Goal: Task Accomplishment & Management: Complete application form

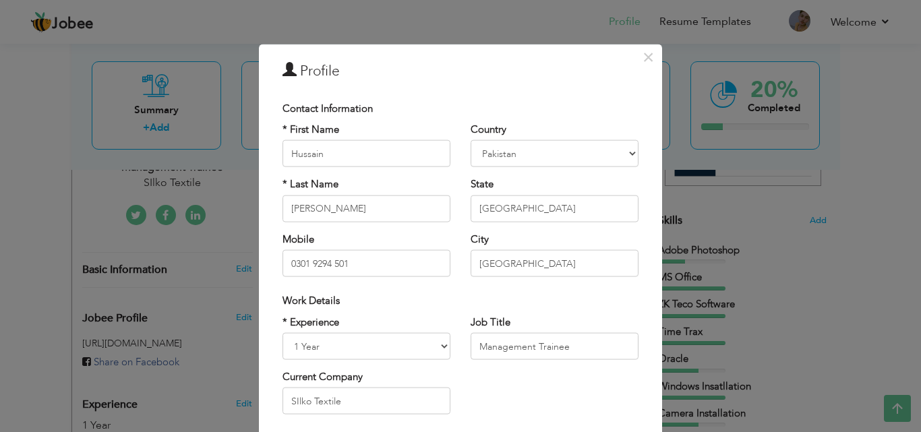
scroll to position [171, 0]
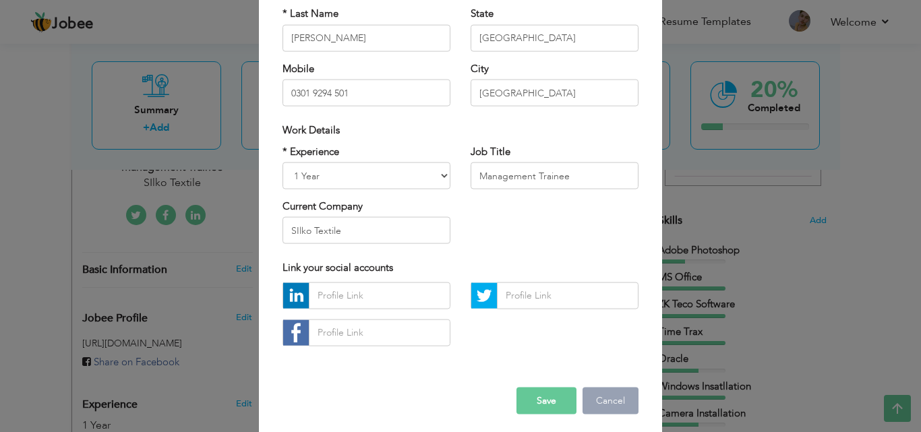
click at [585, 398] on button "Cancel" at bounding box center [610, 400] width 56 height 27
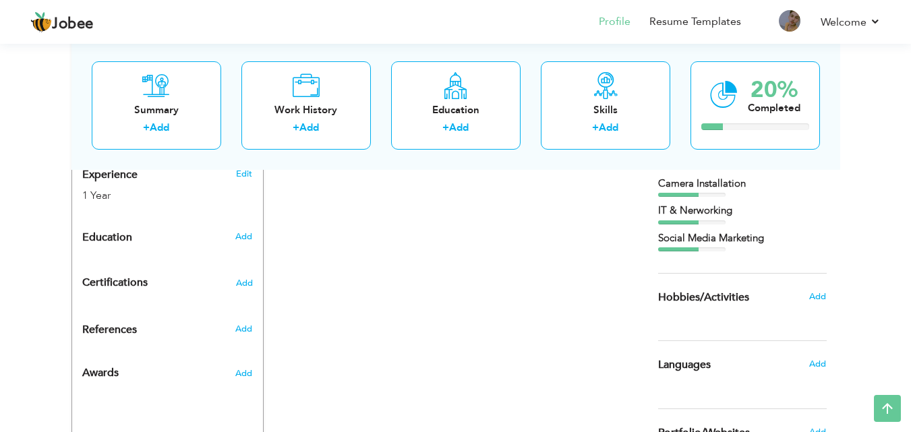
scroll to position [541, 0]
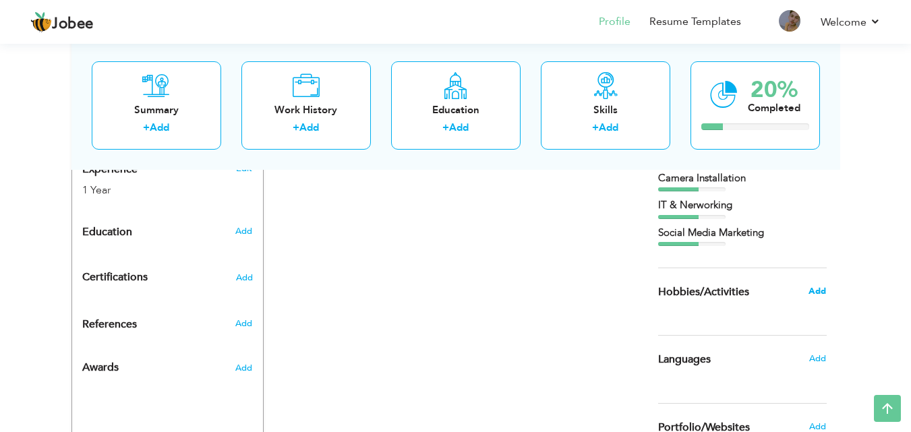
click at [818, 294] on span "Add" at bounding box center [817, 291] width 18 height 12
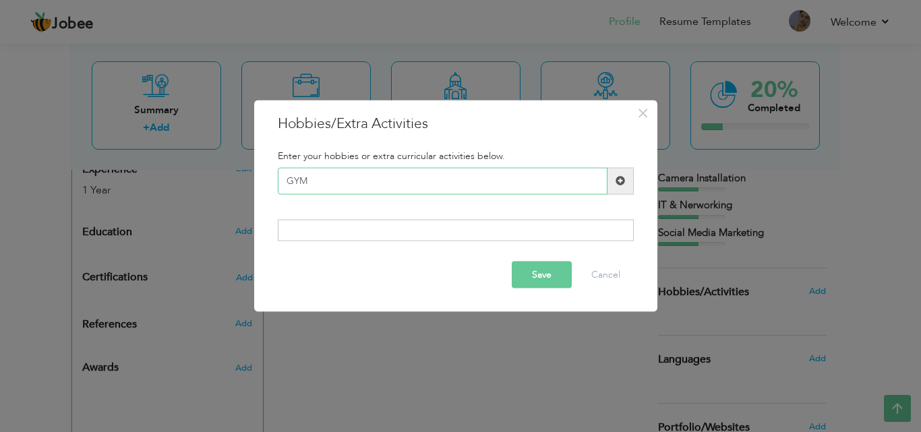
type input "GYM"
click at [623, 190] on span at bounding box center [620, 180] width 26 height 27
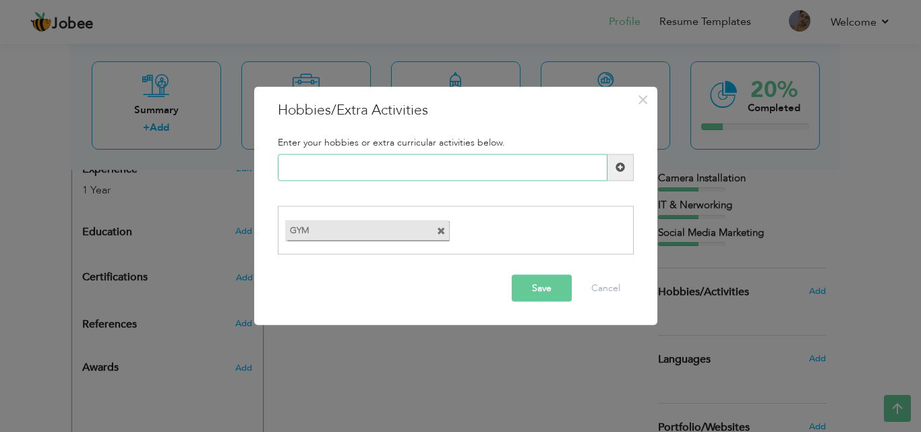
click at [427, 168] on input "text" at bounding box center [443, 167] width 330 height 27
type input "PUBG"
click at [625, 171] on span at bounding box center [620, 167] width 26 height 27
click at [497, 177] on input "text" at bounding box center [443, 167] width 330 height 27
type input "Traveling"
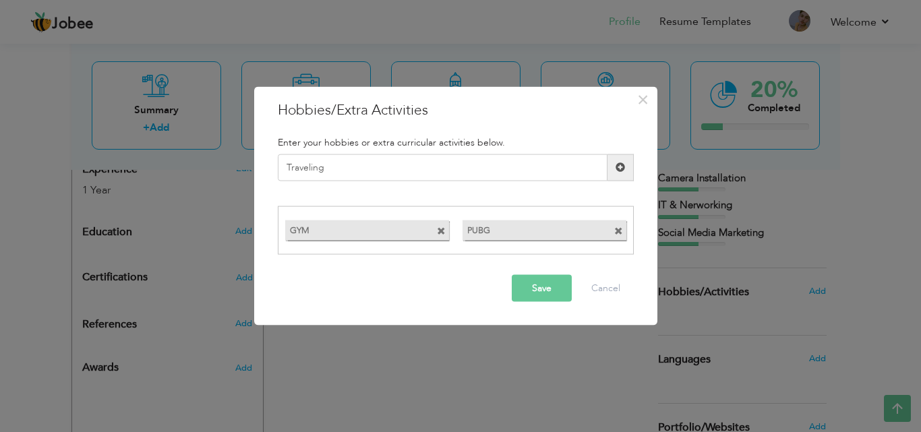
click at [617, 167] on span at bounding box center [619, 166] width 9 height 9
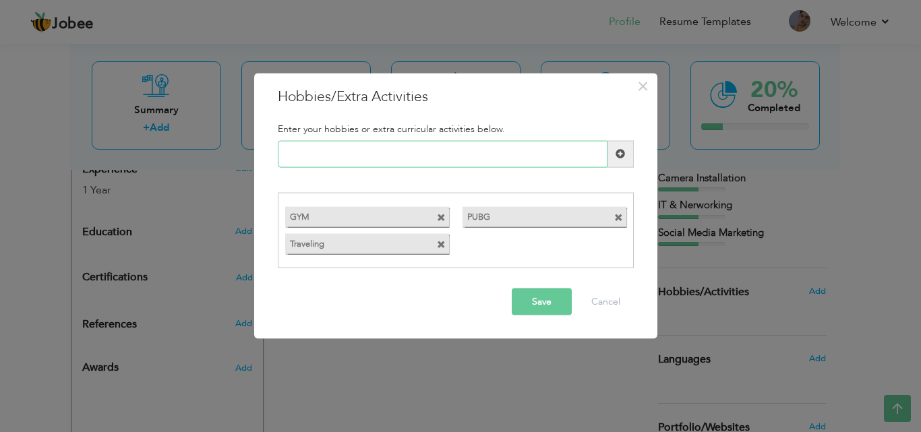
click at [496, 163] on input "text" at bounding box center [443, 153] width 330 height 27
type input "learning about technology"
click at [622, 154] on span at bounding box center [619, 153] width 9 height 9
click at [536, 299] on button "Save" at bounding box center [542, 301] width 60 height 27
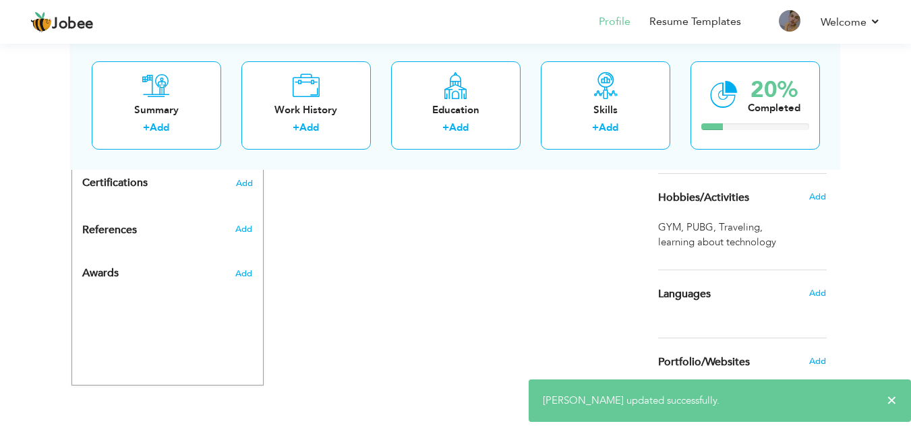
scroll to position [645, 0]
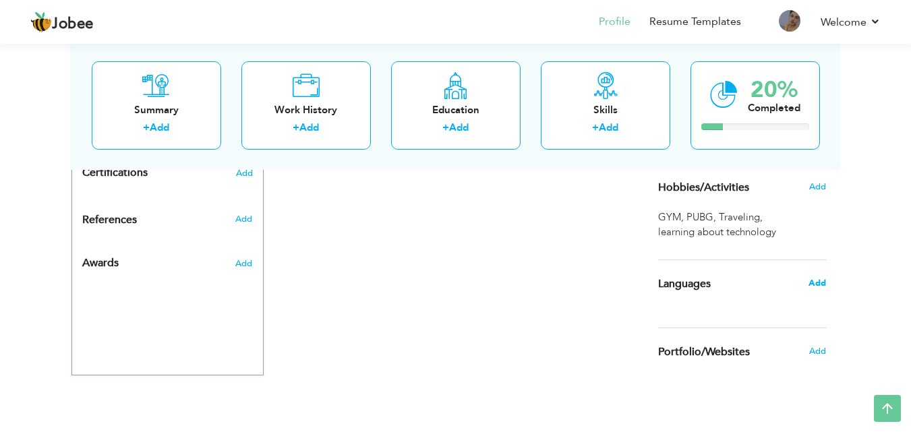
click at [818, 288] on span "Add" at bounding box center [817, 283] width 18 height 12
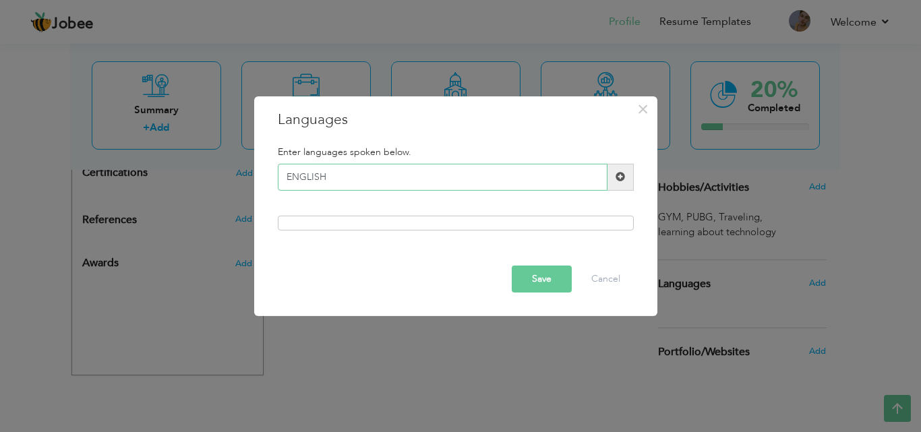
type input "ENGLISH"
click at [615, 177] on span at bounding box center [619, 176] width 9 height 9
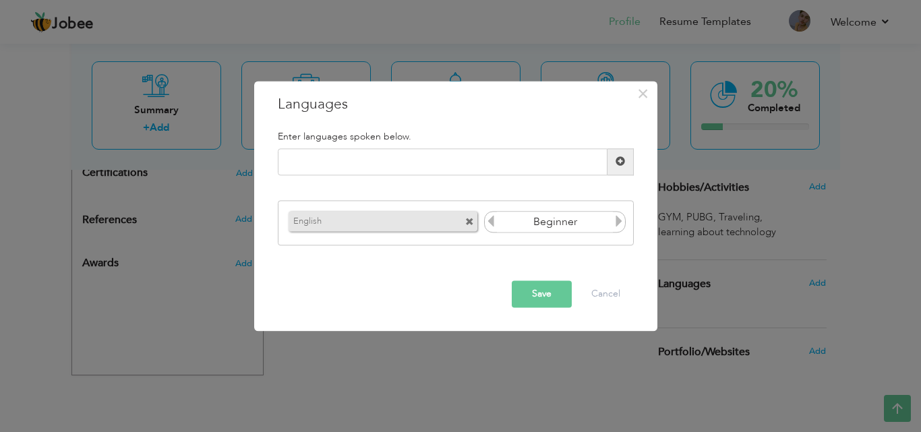
click at [617, 223] on icon at bounding box center [619, 222] width 12 height 12
click at [493, 220] on icon at bounding box center [491, 222] width 12 height 12
click at [396, 148] on input "text" at bounding box center [443, 161] width 330 height 27
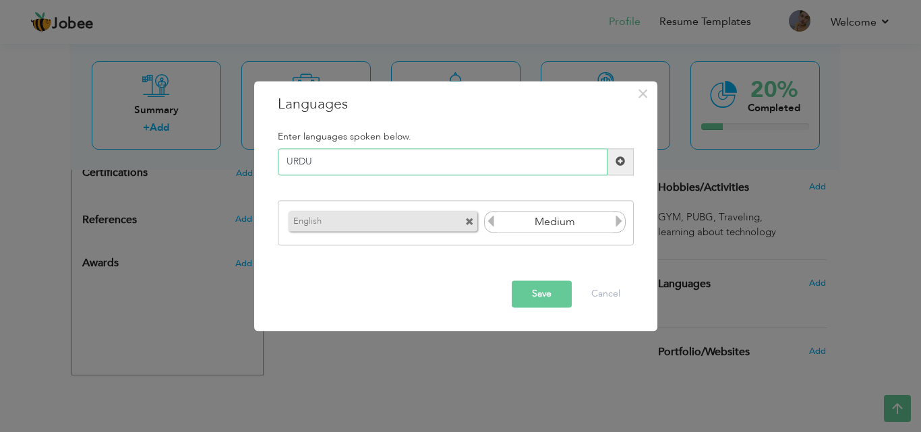
type input "URDU"
click at [615, 167] on span at bounding box center [620, 161] width 26 height 27
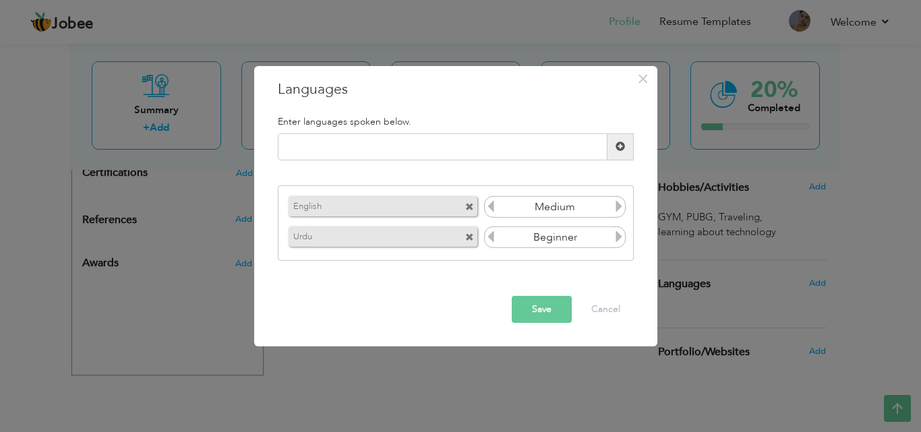
click at [619, 237] on icon at bounding box center [619, 236] width 12 height 12
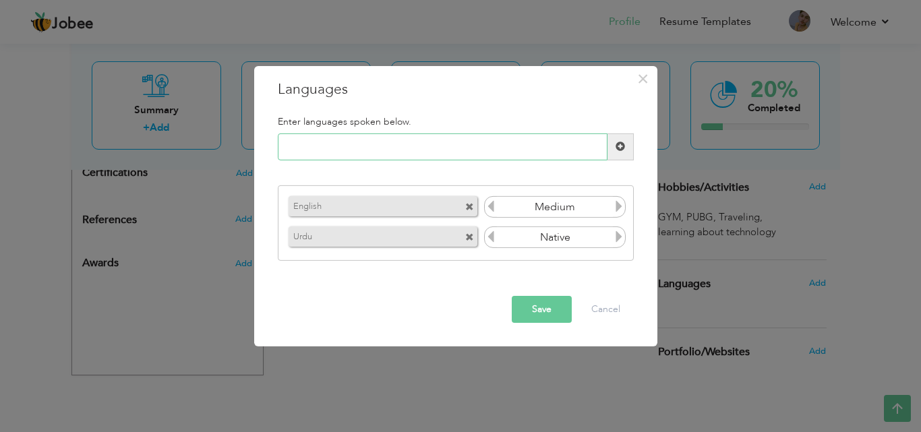
click at [493, 157] on input "text" at bounding box center [443, 146] width 330 height 27
type input "O"
type input "PUNJABI"
click at [632, 134] on span at bounding box center [620, 146] width 26 height 27
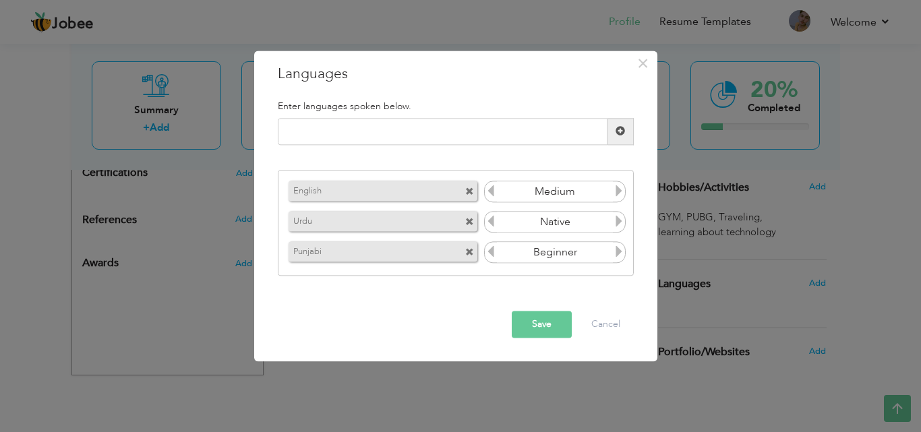
click at [615, 256] on icon at bounding box center [619, 252] width 12 height 12
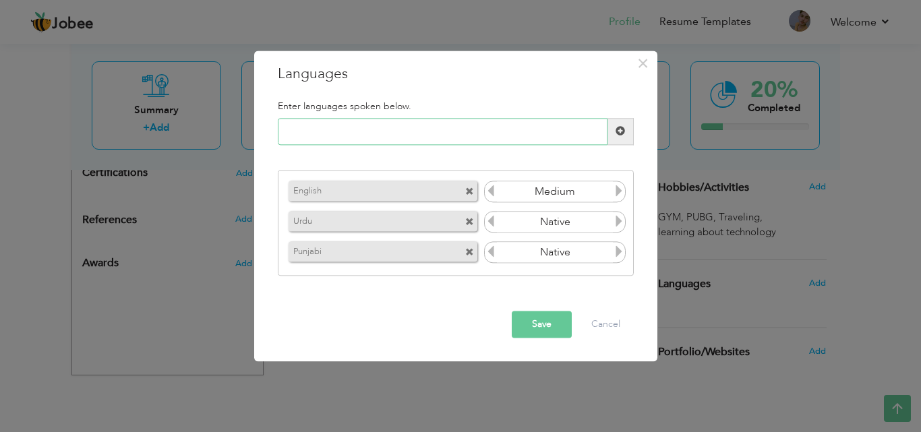
click at [354, 123] on input "text" at bounding box center [443, 131] width 330 height 27
type input "SARAIKI"
click at [620, 138] on span at bounding box center [620, 131] width 26 height 27
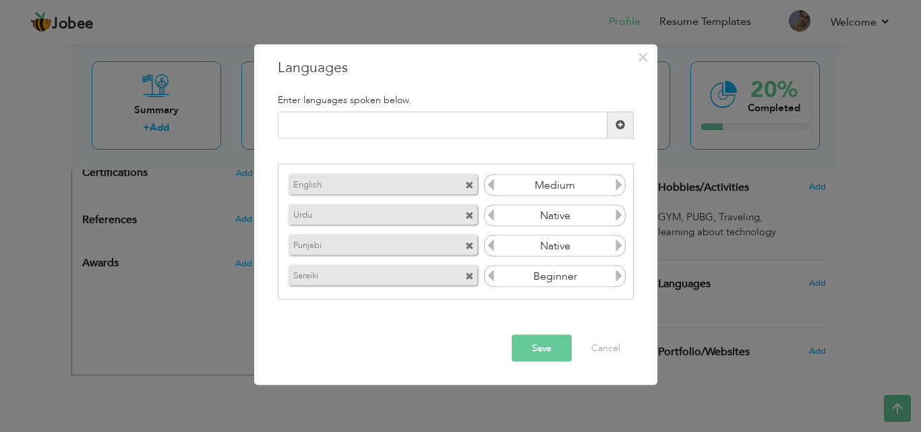
click at [615, 275] on icon at bounding box center [619, 276] width 12 height 12
click at [539, 350] on button "Save" at bounding box center [542, 347] width 60 height 27
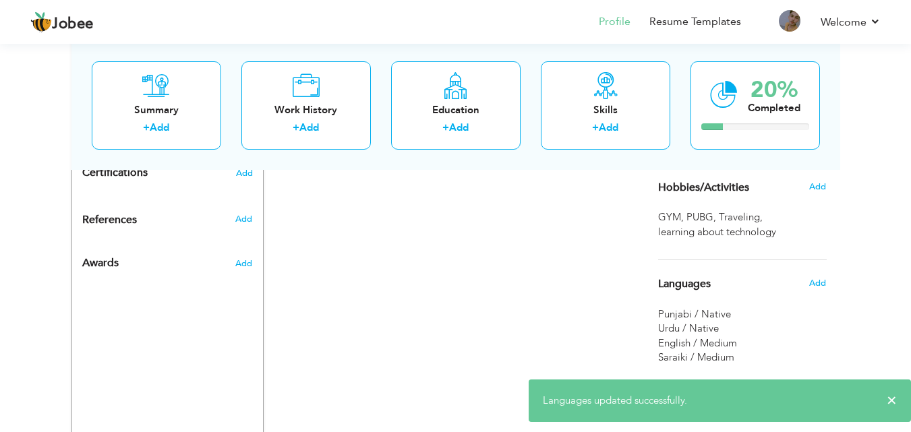
drag, startPoint x: 615, startPoint y: 321, endPoint x: 610, endPoint y: 257, distance: 63.5
click at [610, 257] on div "CV Import Profile Strength 0% Select an Item from right menu Work History * Job…" at bounding box center [456, 21] width 384 height 824
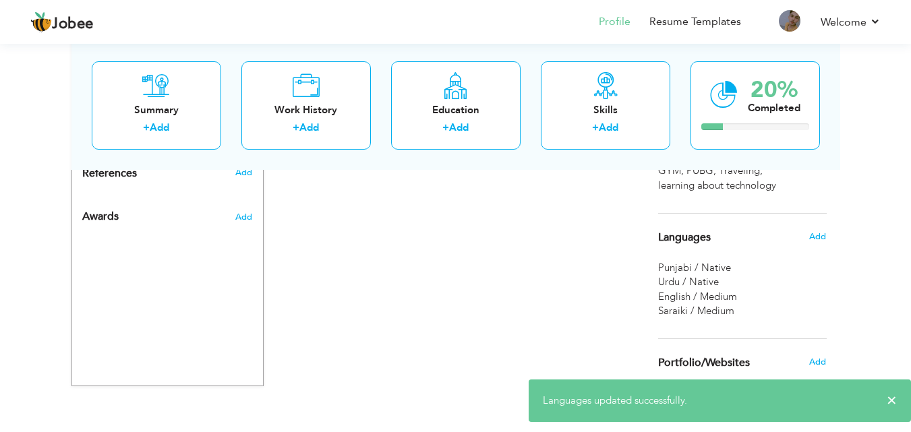
scroll to position [703, 0]
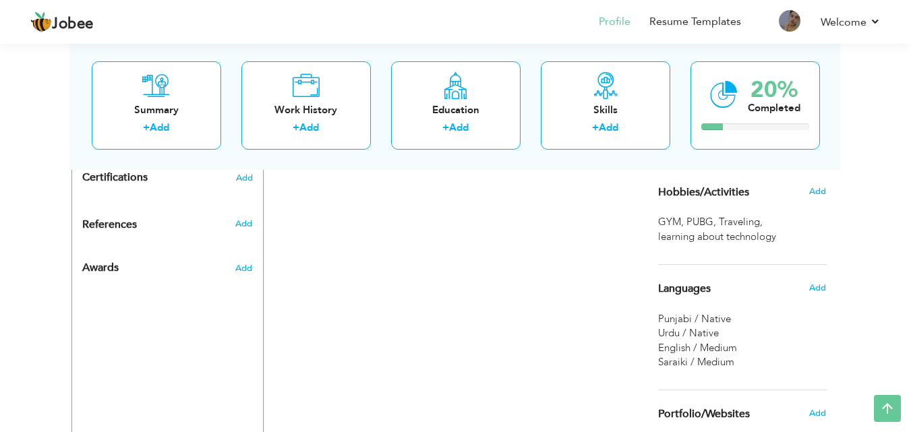
scroll to position [621, 0]
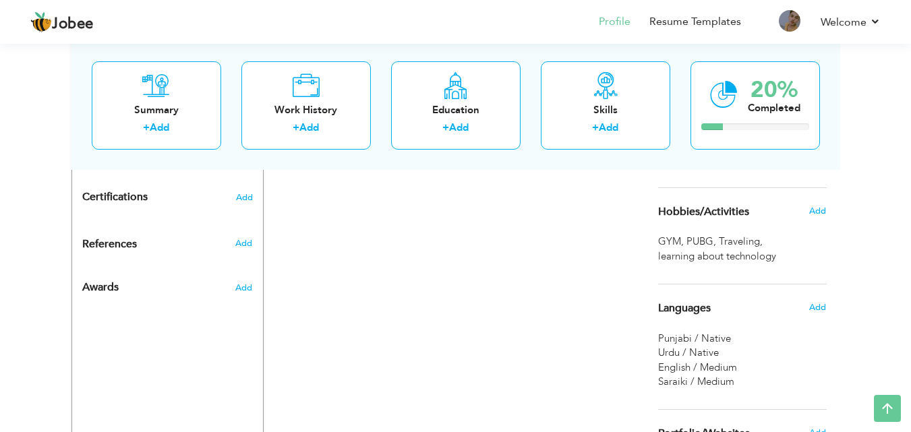
click at [468, 233] on div "CV Import Profile Strength 0% Select an Item from right menu Work History * Job…" at bounding box center [456, 45] width 384 height 824
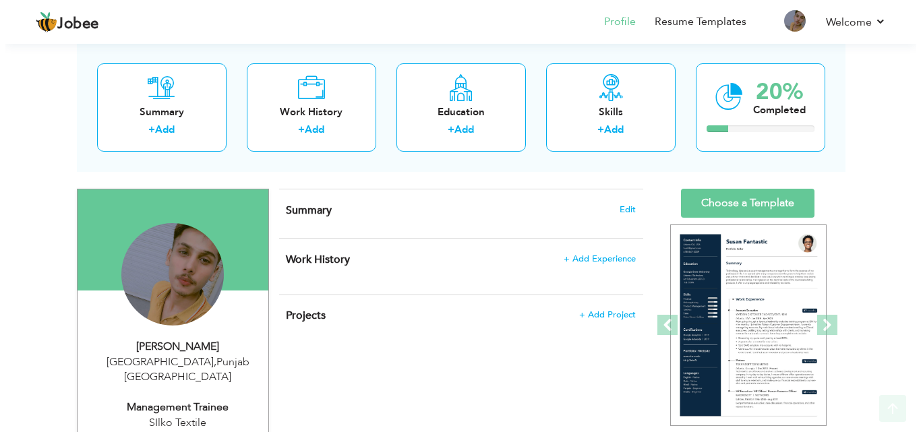
scroll to position [86, 0]
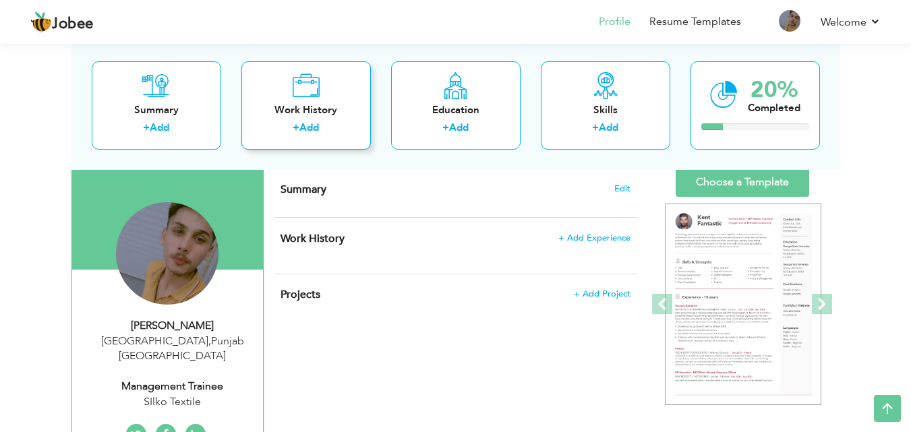
click at [297, 115] on div "Work History" at bounding box center [306, 109] width 108 height 14
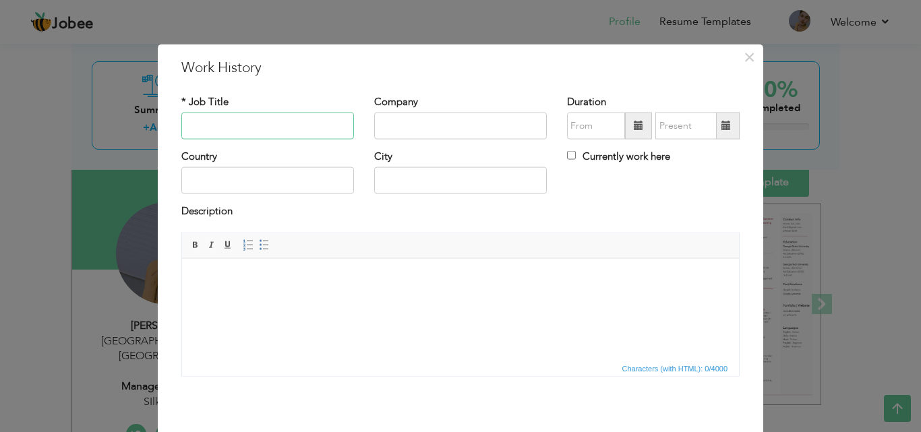
click at [253, 127] on input "text" at bounding box center [267, 126] width 173 height 27
click at [249, 134] on input "Data Entry Opeerator" at bounding box center [267, 126] width 173 height 27
type input "Data Entry Operator"
click at [389, 129] on input "text" at bounding box center [460, 126] width 173 height 27
type input "Volka Food International"
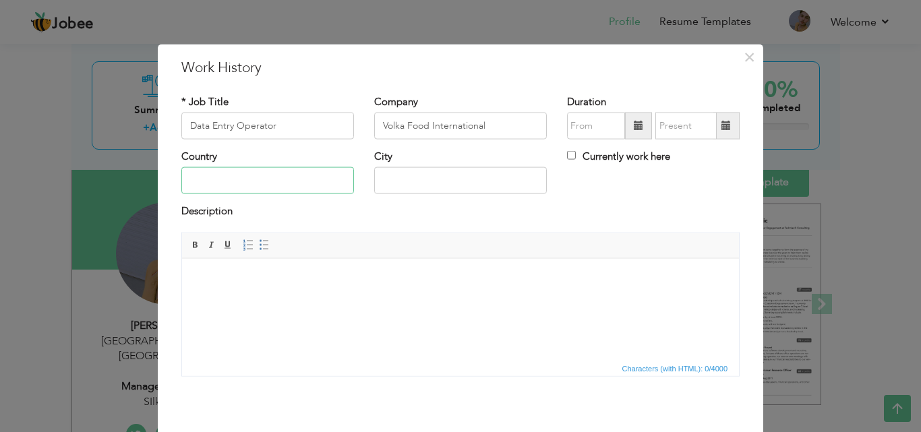
click at [274, 182] on input "text" at bounding box center [267, 180] width 173 height 27
type input "[GEOGRAPHIC_DATA]"
click at [280, 123] on input "Data Entry Operator" at bounding box center [267, 126] width 173 height 27
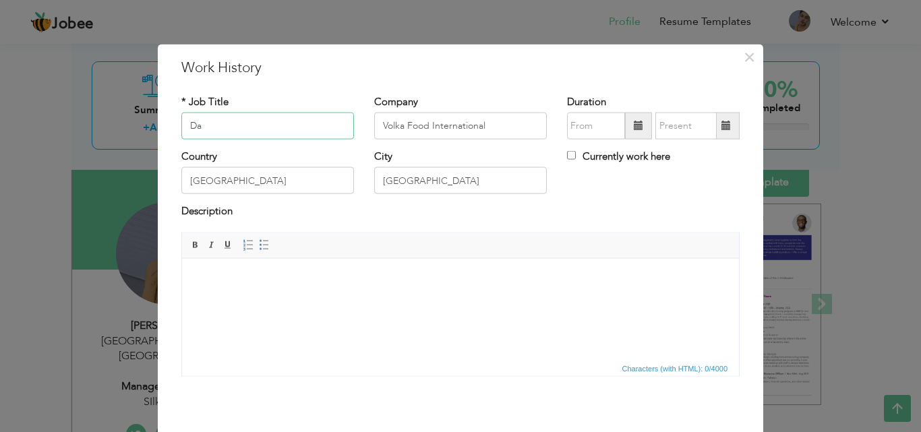
type input "D"
type input "Asst In Time Office"
click at [412, 270] on html at bounding box center [460, 278] width 557 height 41
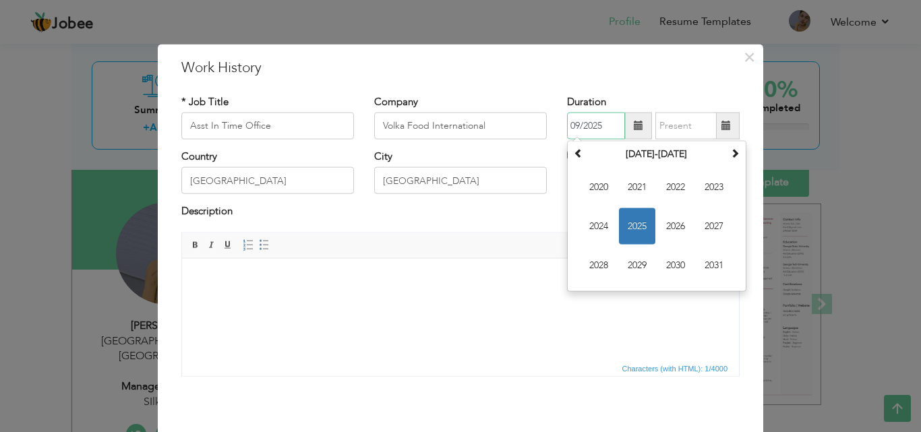
click at [596, 135] on input "09/2025" at bounding box center [596, 126] width 58 height 27
type input "0"
type input "02/2019"
click at [660, 131] on input "text" at bounding box center [685, 126] width 61 height 27
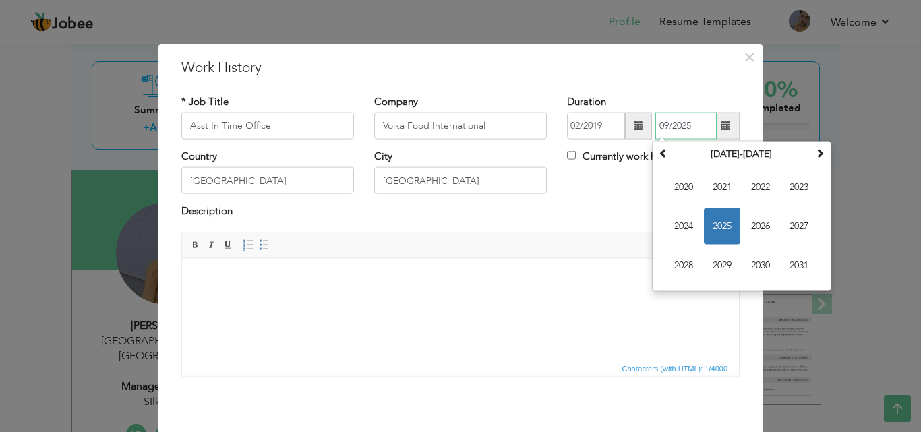
click at [696, 122] on input "09/2025" at bounding box center [685, 126] width 61 height 27
type input "0"
type input "11/2020"
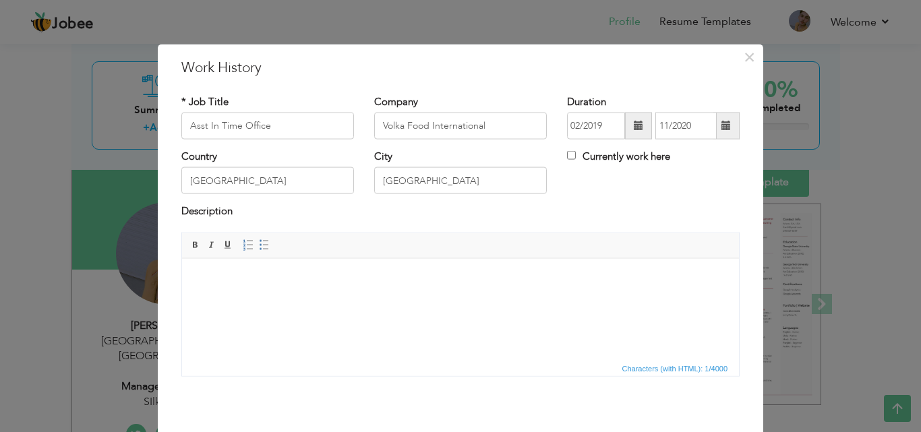
click at [597, 253] on span "Editor toolbars Basic Styles Bold Italic Underline Paragraph Insert/Remove Numb…" at bounding box center [460, 246] width 557 height 26
click at [434, 185] on input "[GEOGRAPHIC_DATA]" at bounding box center [460, 180] width 173 height 27
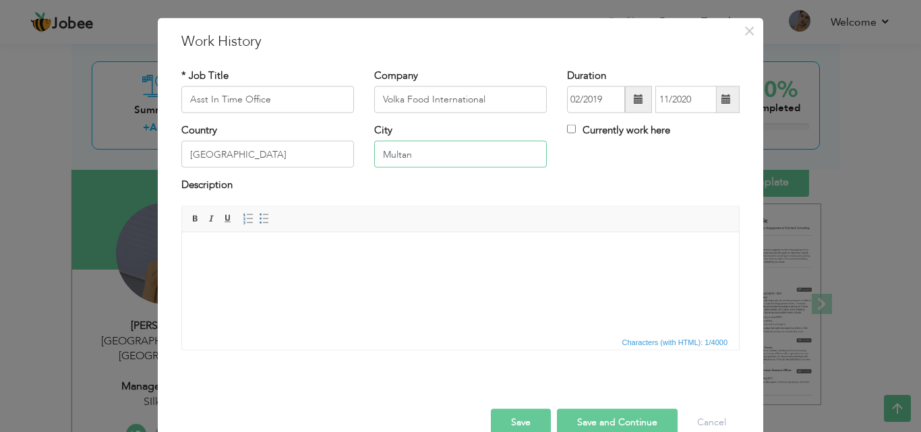
scroll to position [53, 0]
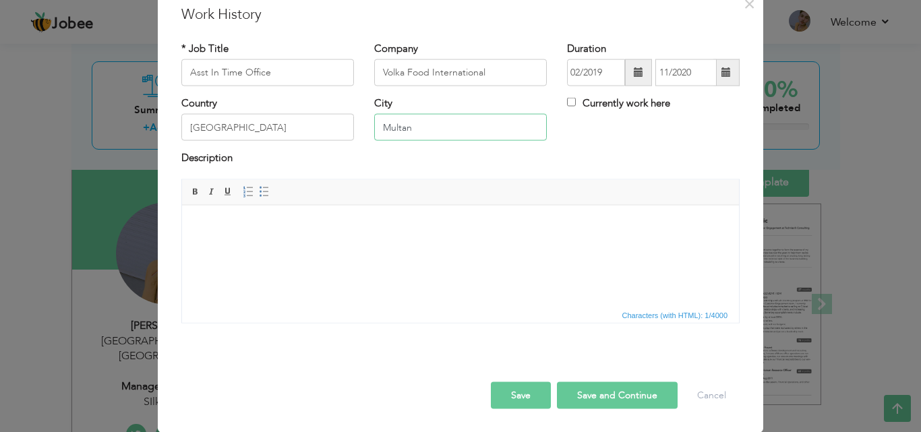
type input "Multan"
click at [532, 389] on button "Save" at bounding box center [521, 394] width 60 height 27
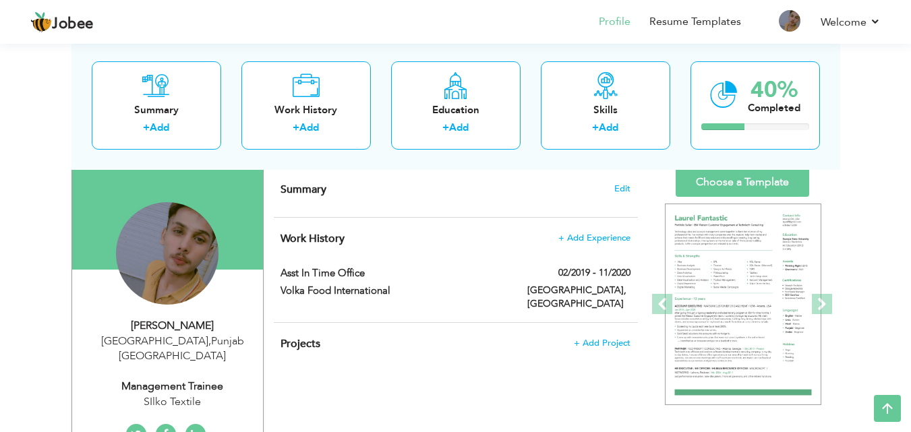
click at [406, 224] on div "Work History + Add Experience Asst In Time Office 02/2019 - 11/2020 Asst In Tim…" at bounding box center [456, 270] width 364 height 104
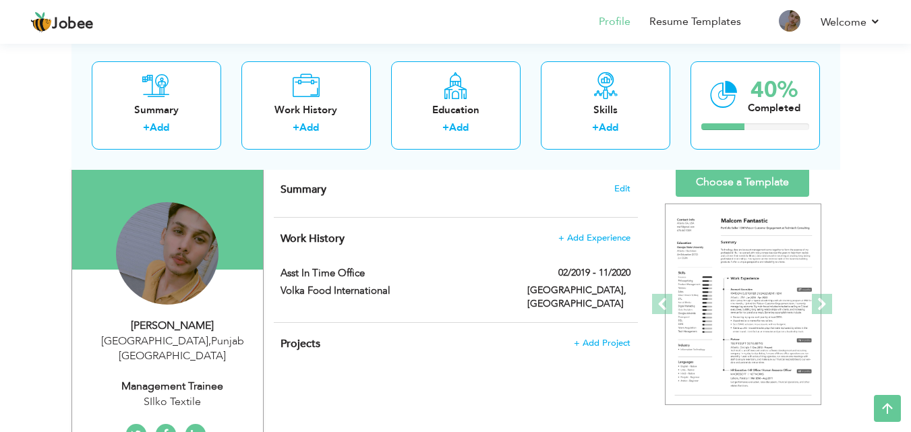
click at [415, 251] on div "Work History + Add Experience Asst In Time Office 02/2019 - 11/2020 Asst In Tim…" at bounding box center [456, 270] width 364 height 104
click at [495, 282] on div "Asst In Time Office" at bounding box center [393, 275] width 247 height 18
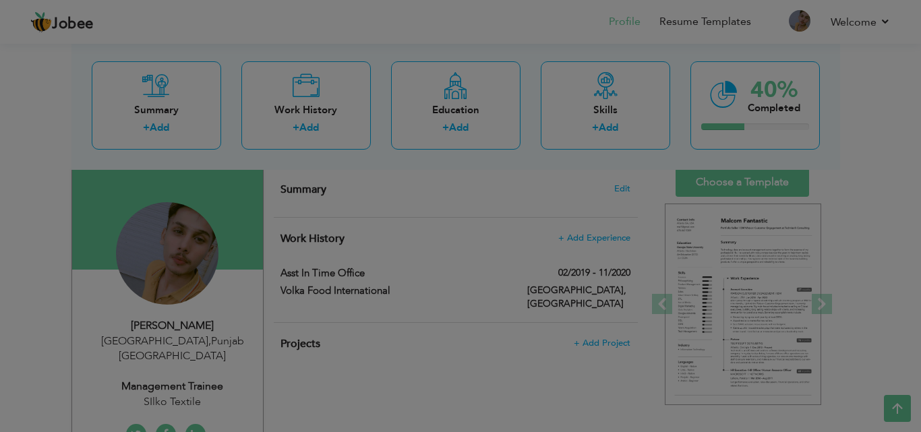
scroll to position [0, 0]
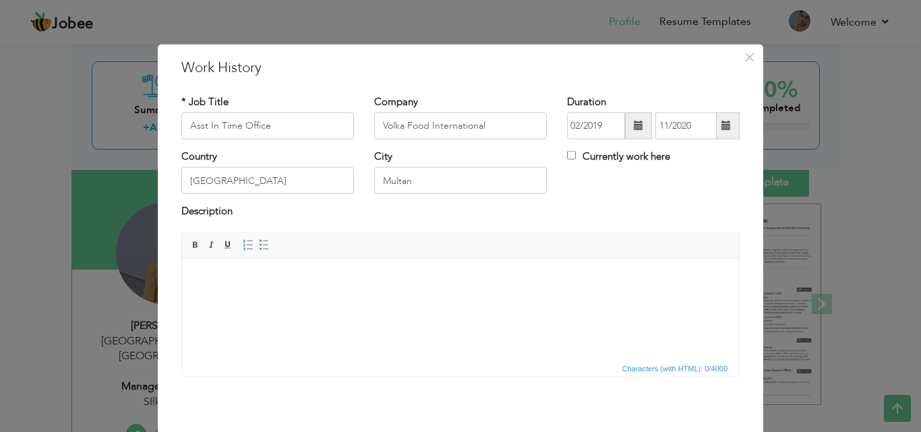
click at [272, 290] on html at bounding box center [460, 278] width 557 height 41
click at [261, 249] on span at bounding box center [264, 244] width 11 height 11
click at [257, 248] on link "Insert/Remove Bulleted List" at bounding box center [264, 244] width 15 height 15
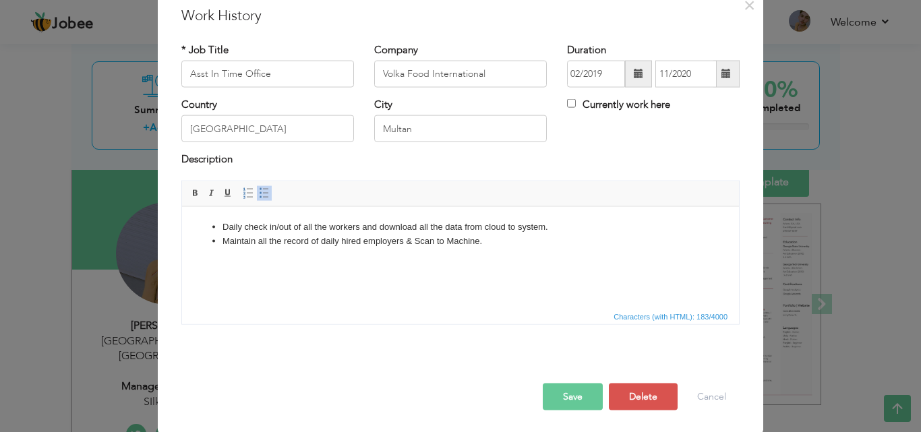
scroll to position [53, 0]
click at [558, 394] on button "Save" at bounding box center [573, 394] width 60 height 27
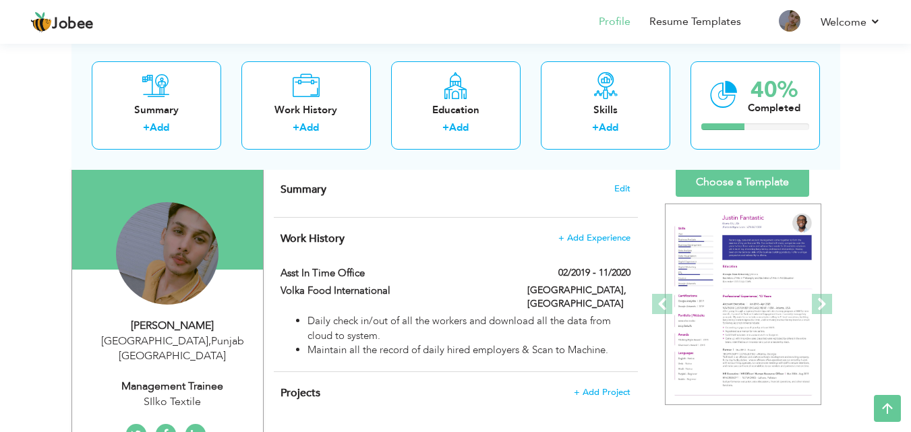
click at [484, 299] on div "Volka Food International" at bounding box center [393, 293] width 247 height 18
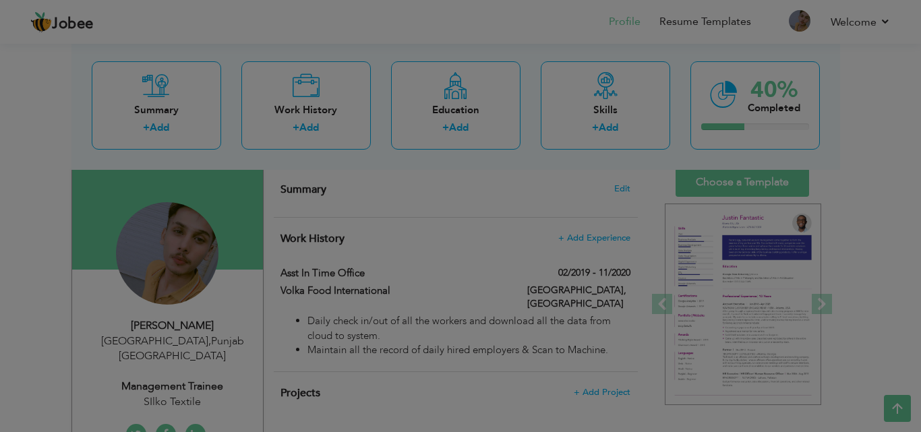
scroll to position [0, 0]
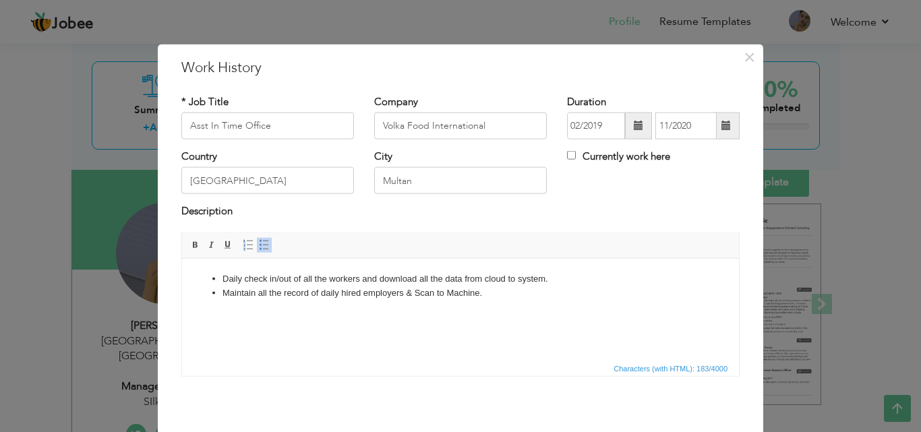
click at [484, 275] on li "Daily check in/out of all the workers and download all the data from cloud to s…" at bounding box center [460, 279] width 476 height 14
click at [545, 297] on li "Maintain all the record of daily hired employers & Scan to Machine." at bounding box center [460, 293] width 476 height 14
click at [362, 295] on li "Maintain all the record of daily hired employers & Scan to Machine." at bounding box center [460, 293] width 476 height 14
click at [318, 292] on li "Maintain all the record of daily hired employers & Scan to Machine." at bounding box center [460, 293] width 476 height 14
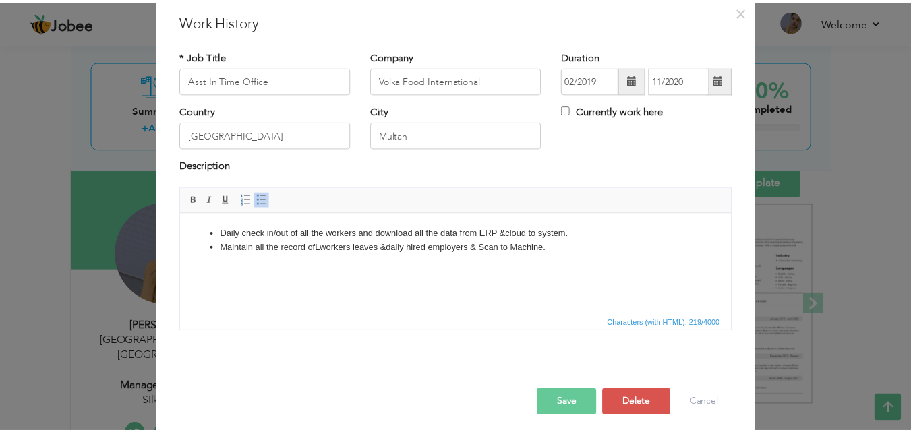
scroll to position [53, 0]
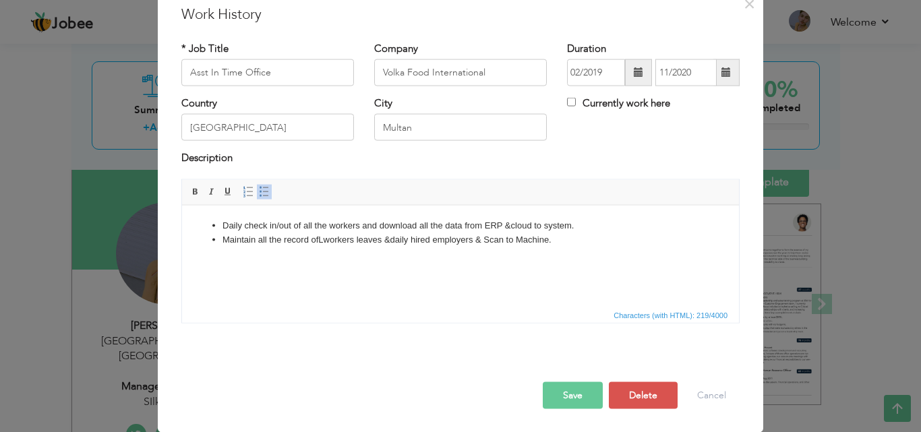
click at [580, 405] on button "Save" at bounding box center [573, 394] width 60 height 27
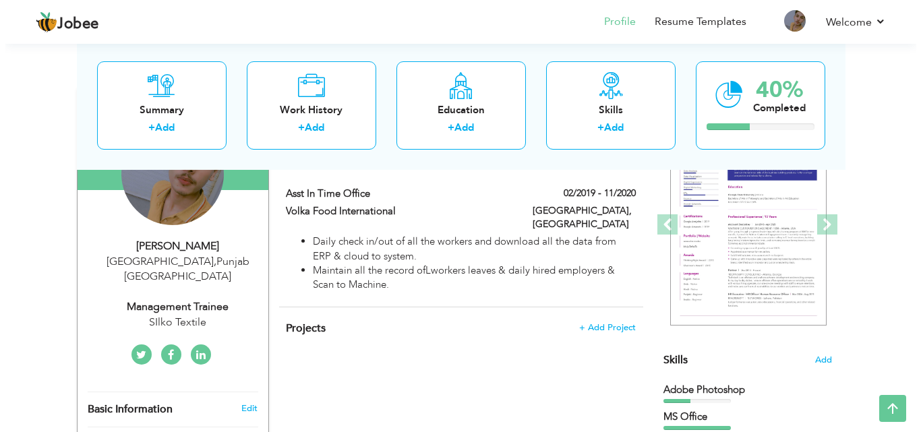
scroll to position [188, 0]
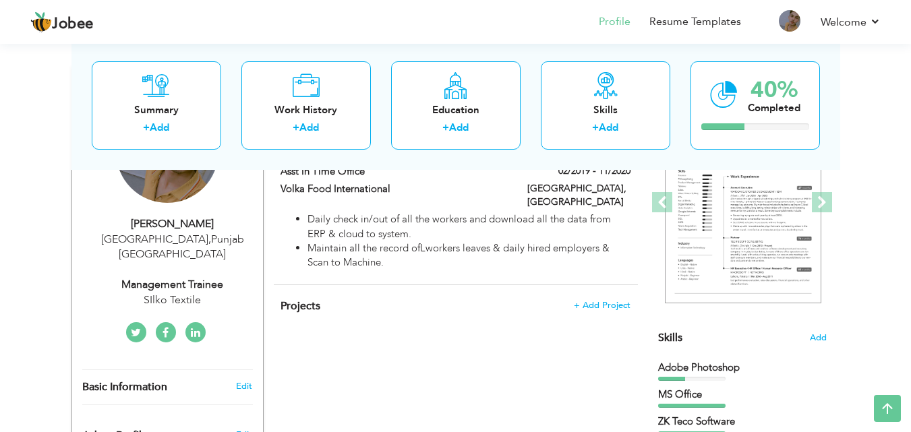
click at [162, 292] on div "SIlko Textile" at bounding box center [172, 300] width 181 height 16
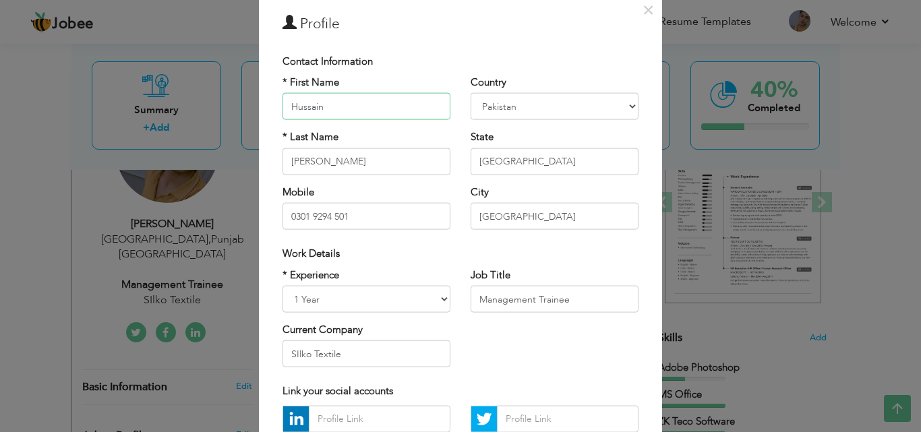
scroll to position [57, 0]
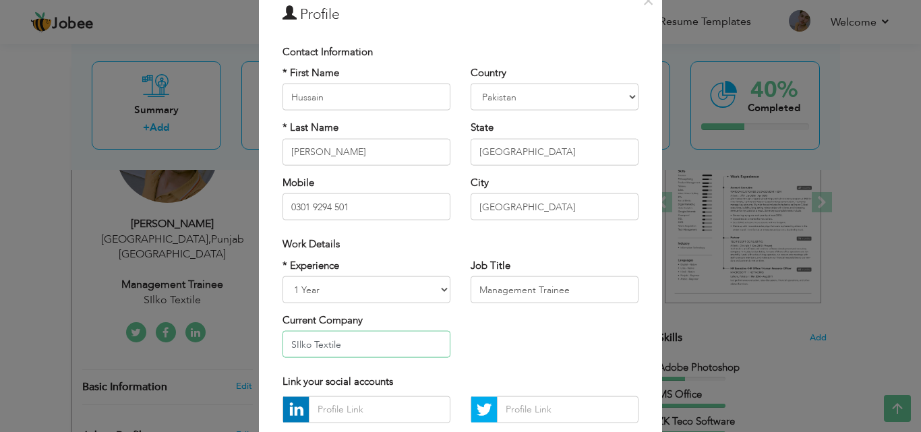
click at [292, 341] on input "SIlko Textile" at bounding box center [366, 344] width 168 height 27
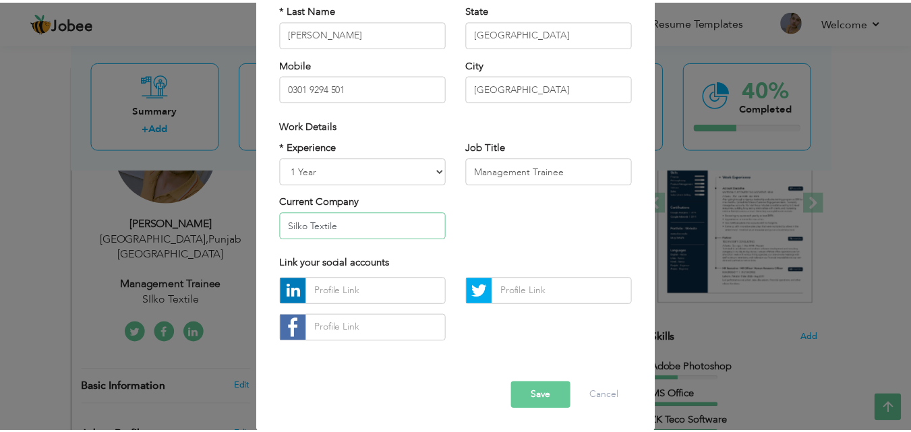
scroll to position [176, 0]
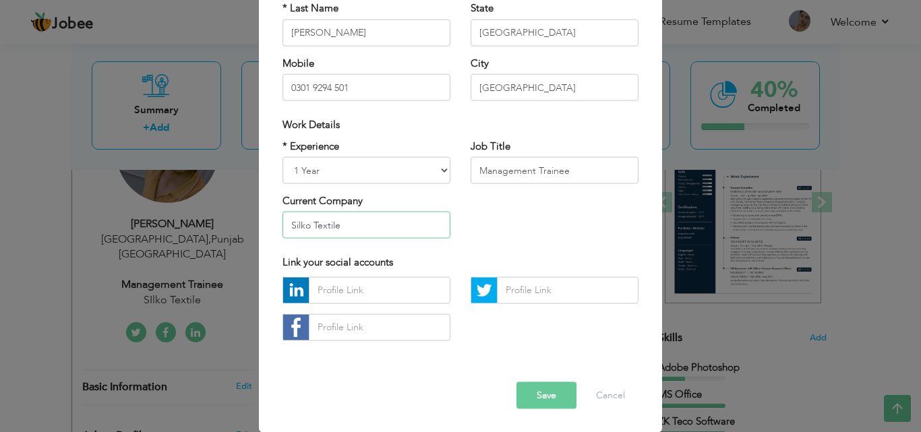
type input "Silko Textile"
click at [533, 398] on button "Save" at bounding box center [546, 394] width 60 height 27
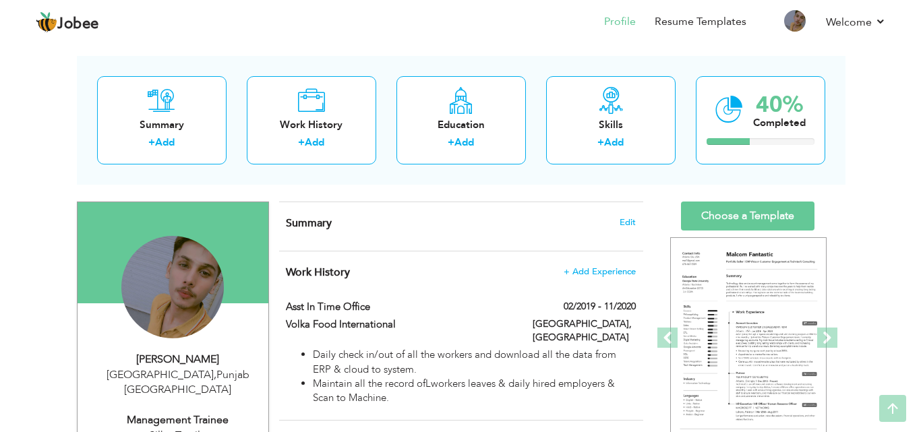
scroll to position [46, 0]
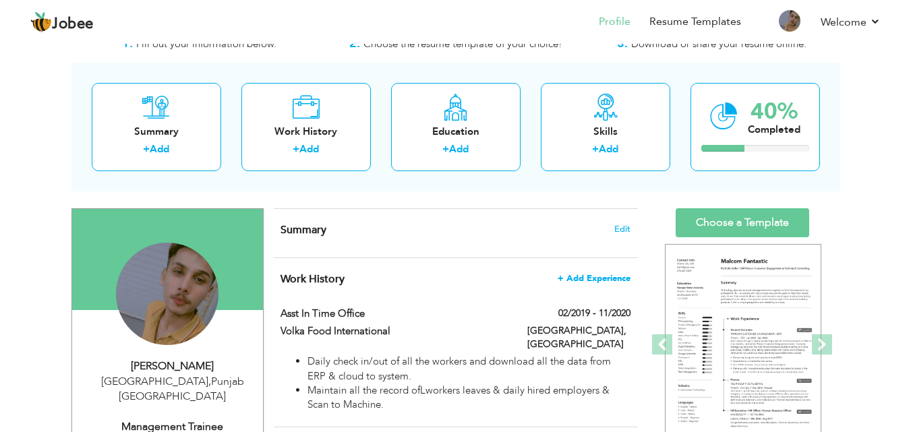
click at [591, 282] on span "+ Add Experience" at bounding box center [593, 278] width 73 height 9
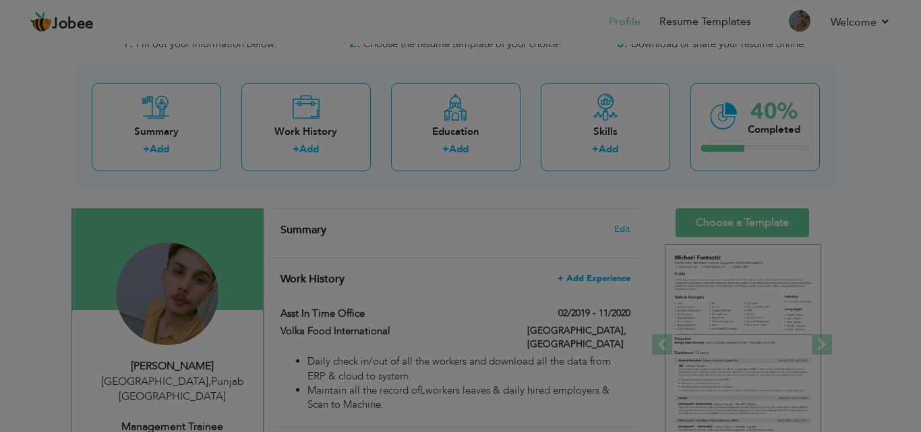
scroll to position [0, 0]
